Goal: Book appointment/travel/reservation

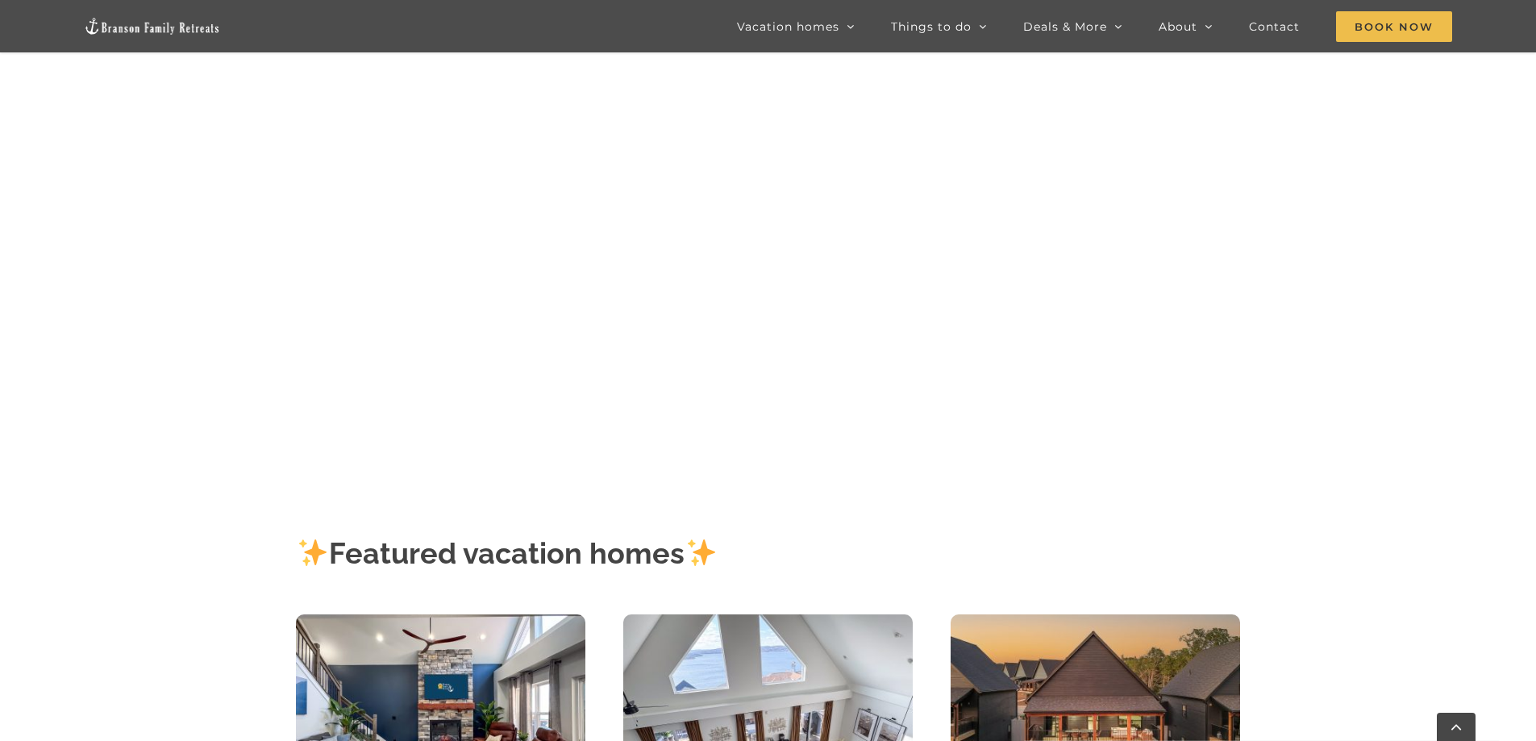
scroll to position [81, 0]
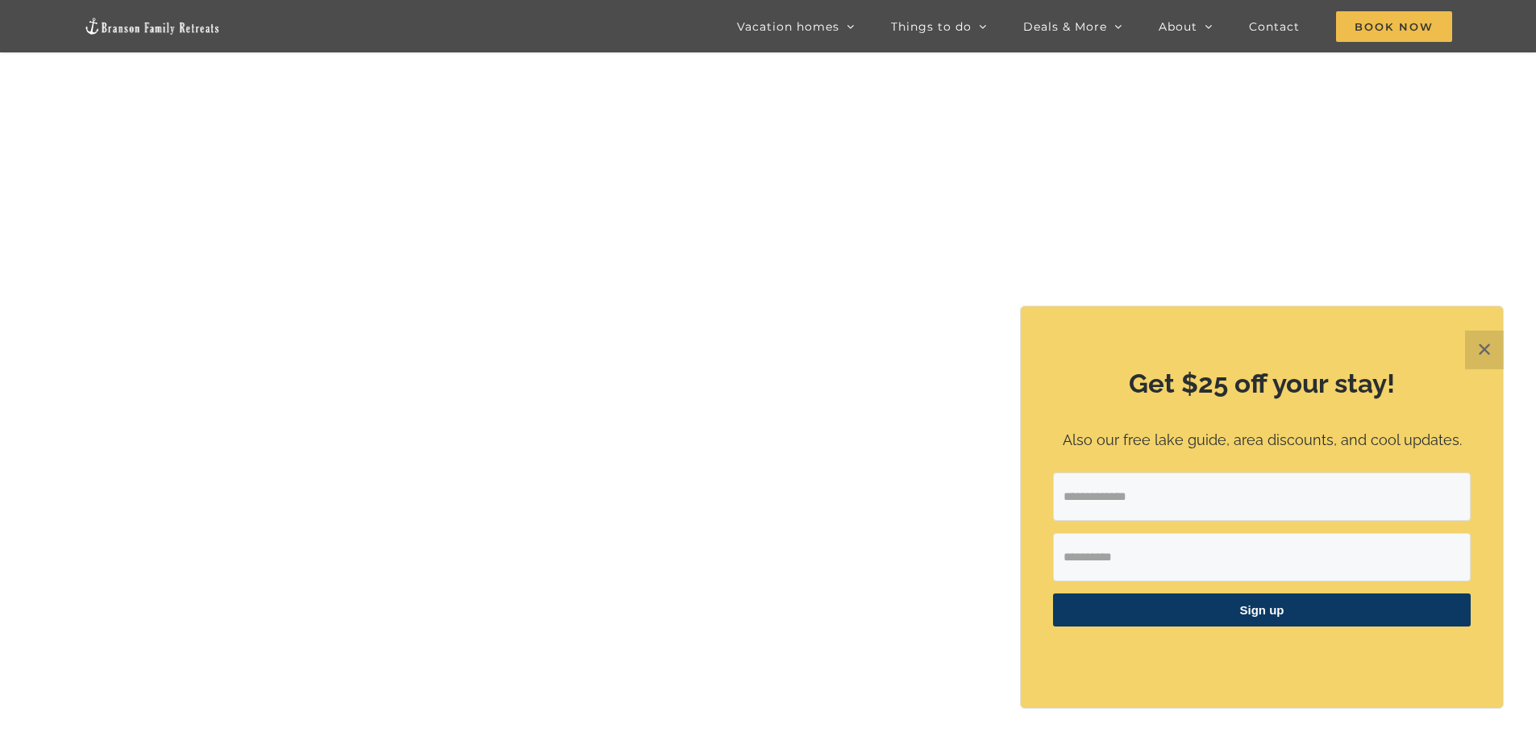
click at [1476, 352] on button "✕" at bounding box center [1484, 350] width 39 height 39
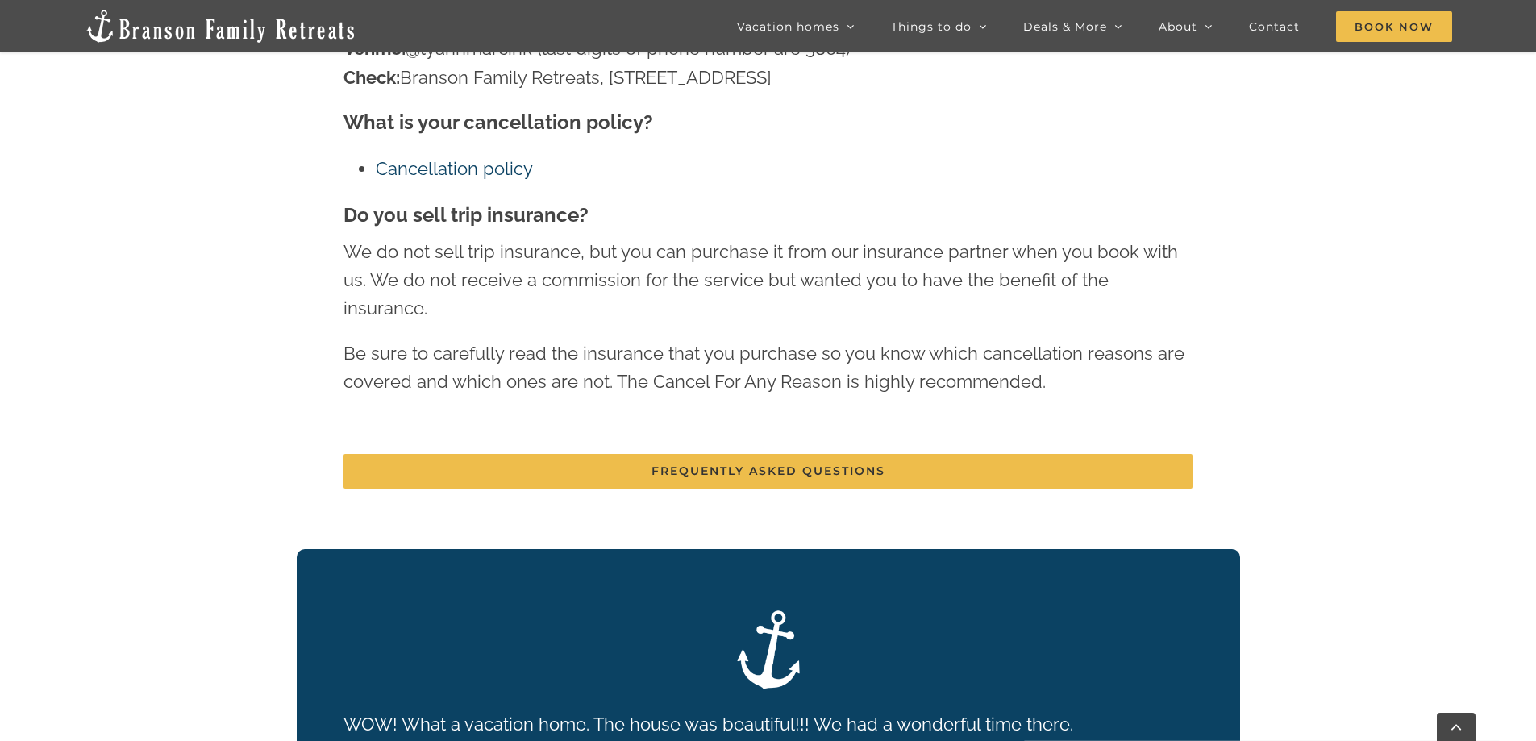
scroll to position [1870, 0]
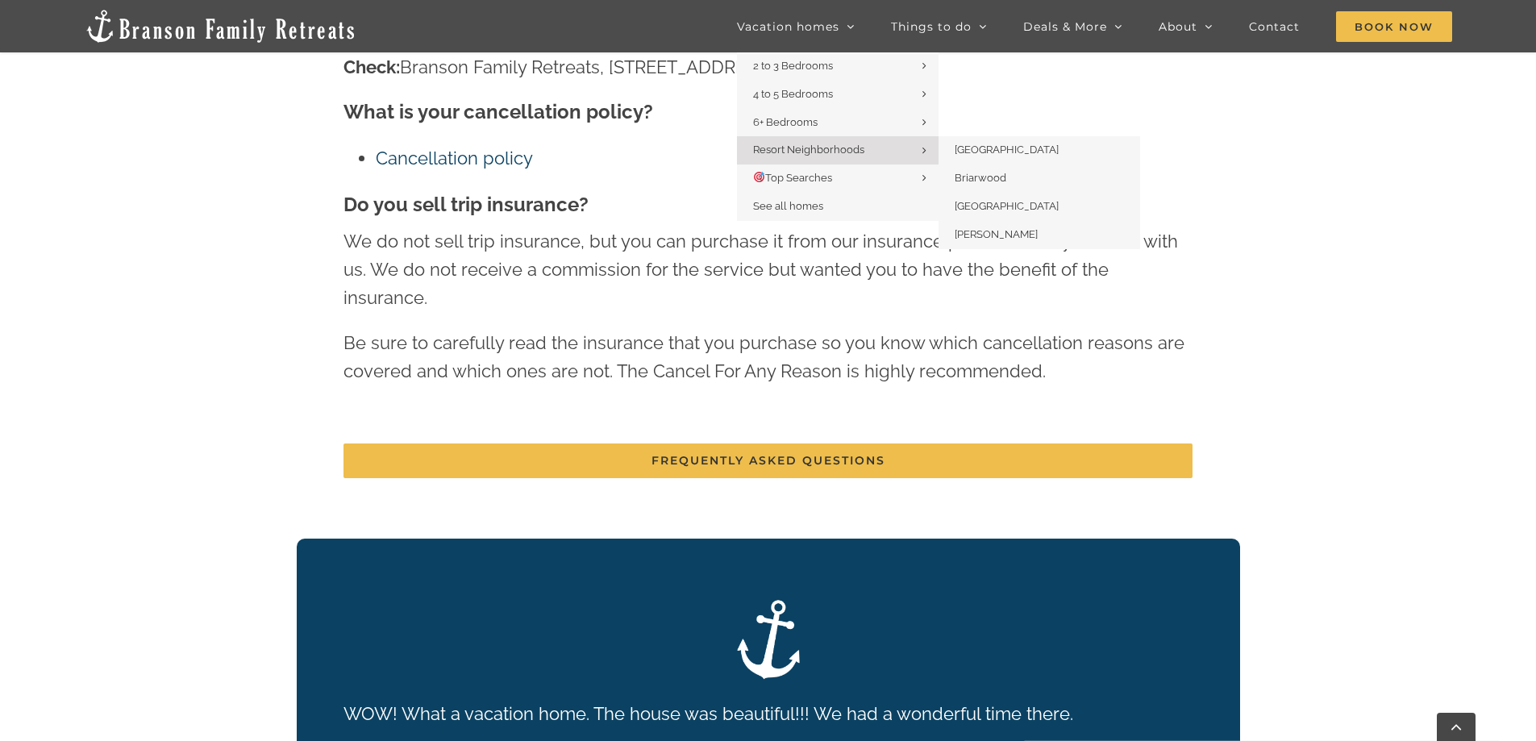
click at [838, 156] on span "Resort Neighborhoods" at bounding box center [808, 150] width 111 height 12
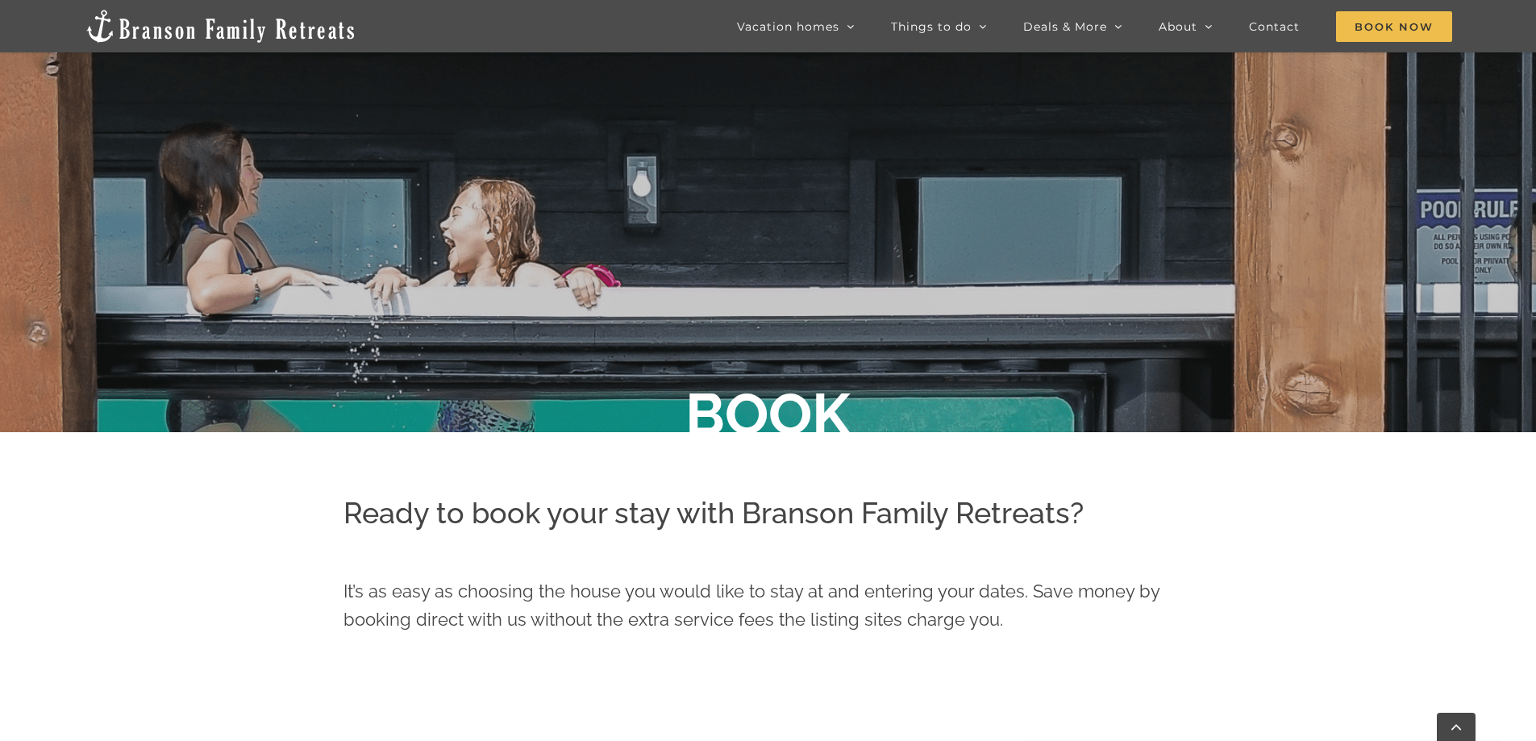
scroll to position [323, 0]
